Goal: Navigation & Orientation: Find specific page/section

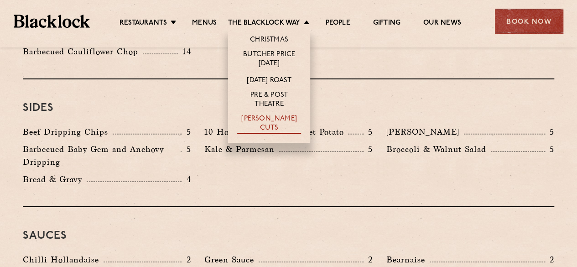
click at [268, 123] on link "[PERSON_NAME] Cuts" at bounding box center [269, 123] width 64 height 19
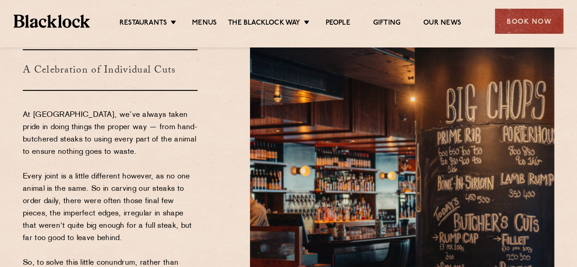
scroll to position [182, 0]
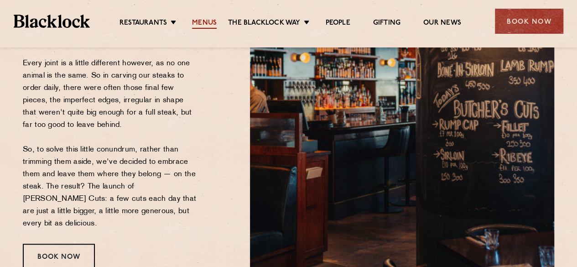
click at [201, 25] on link "Menus" at bounding box center [204, 24] width 25 height 10
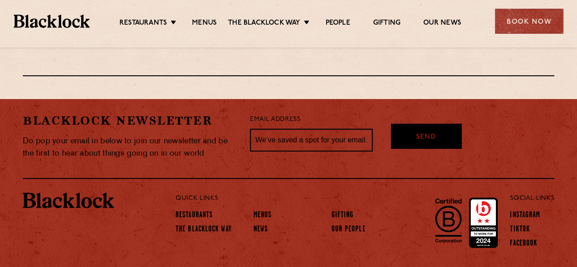
scroll to position [1699, 0]
